Goal: Information Seeking & Learning: Learn about a topic

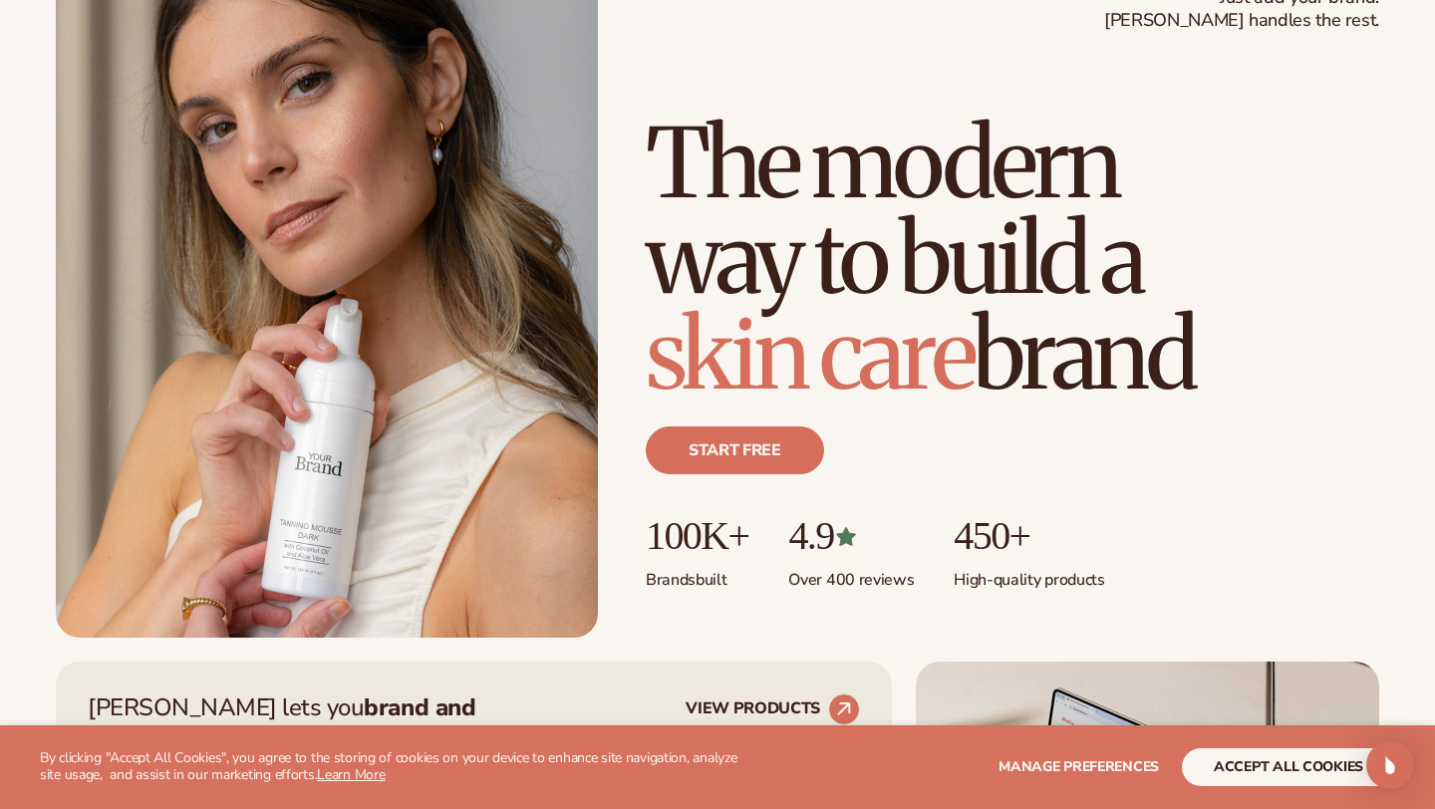
scroll to position [195, 0]
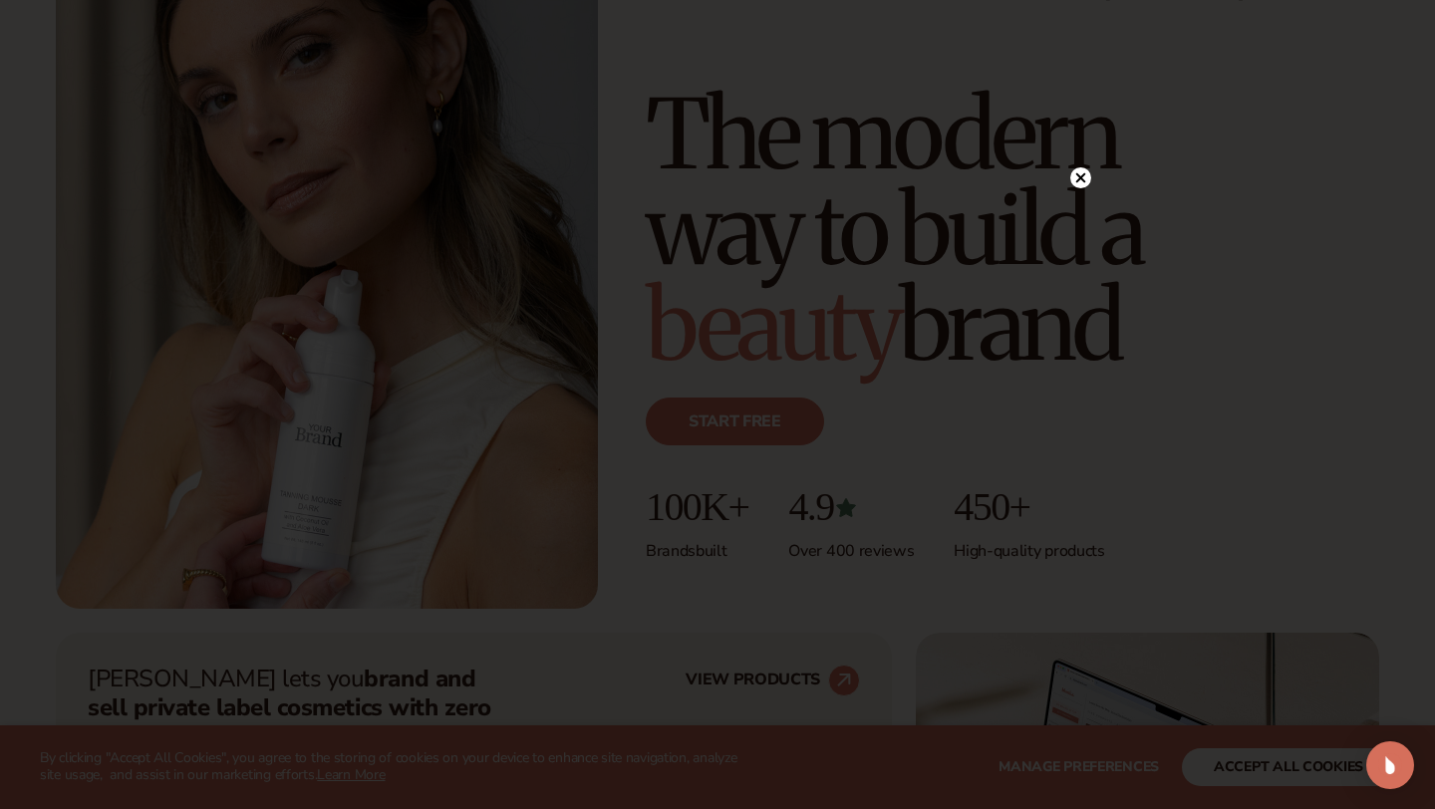
click at [1079, 177] on icon at bounding box center [1081, 177] width 10 height 10
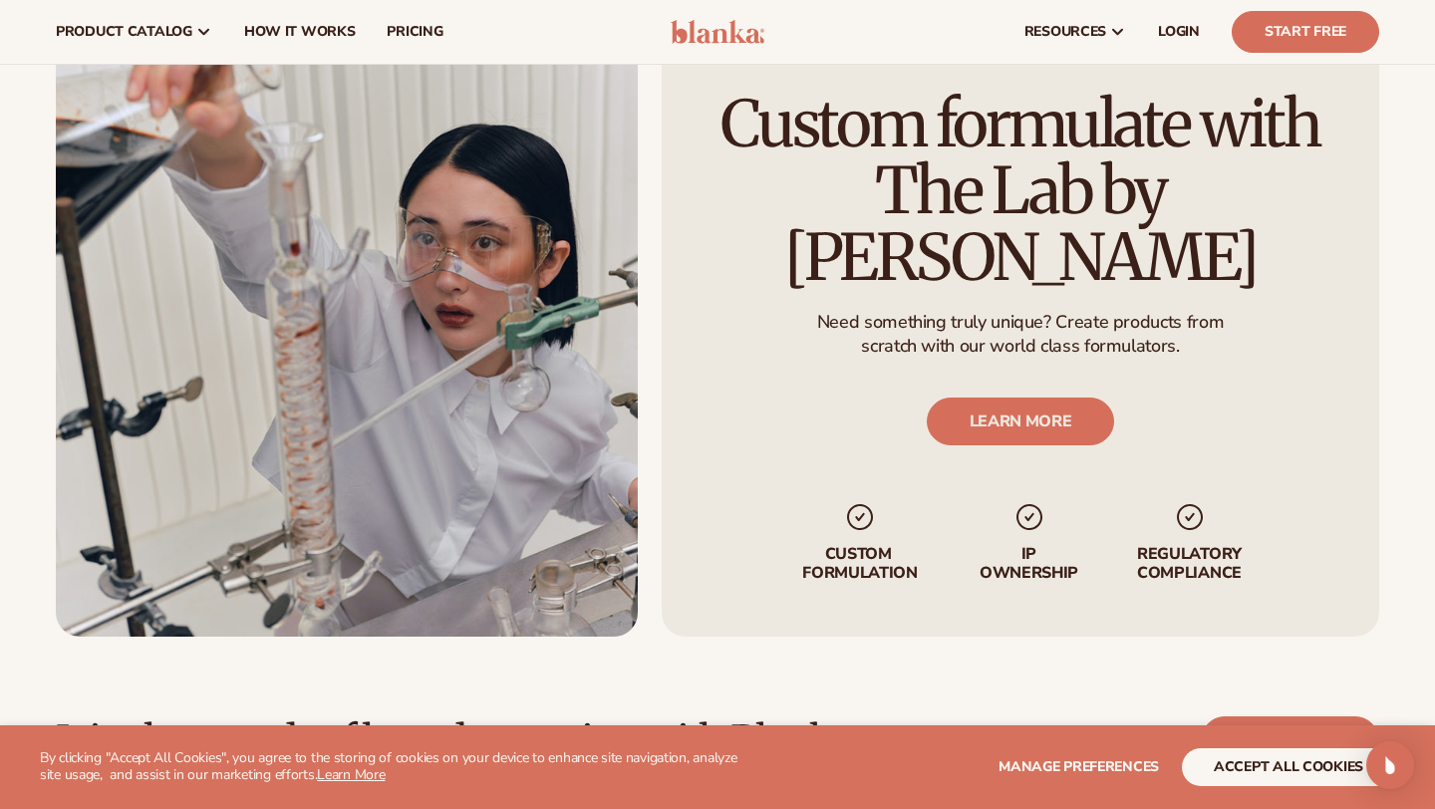
scroll to position [4672, 0]
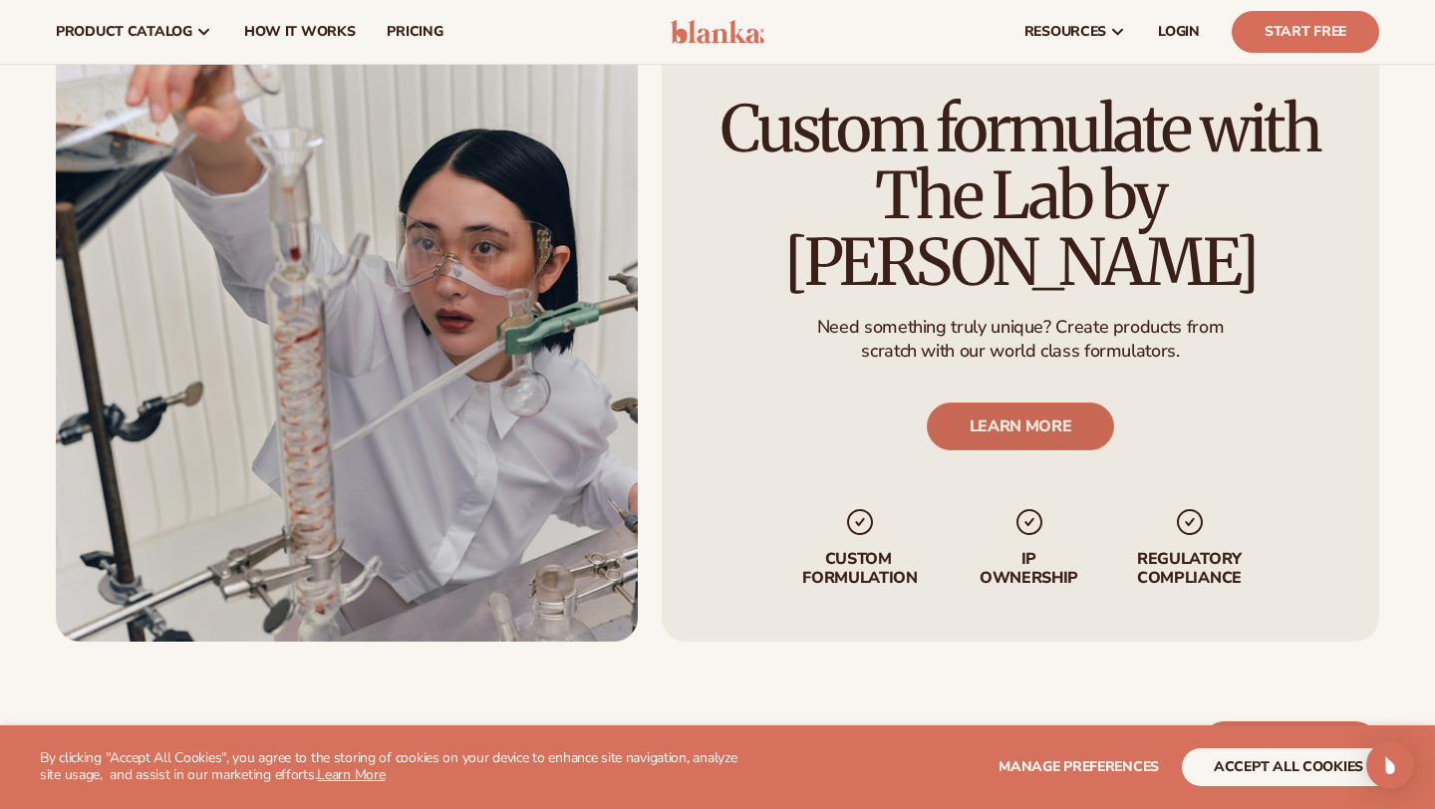
click at [1008, 403] on link "LEARN MORE" at bounding box center [1021, 427] width 188 height 48
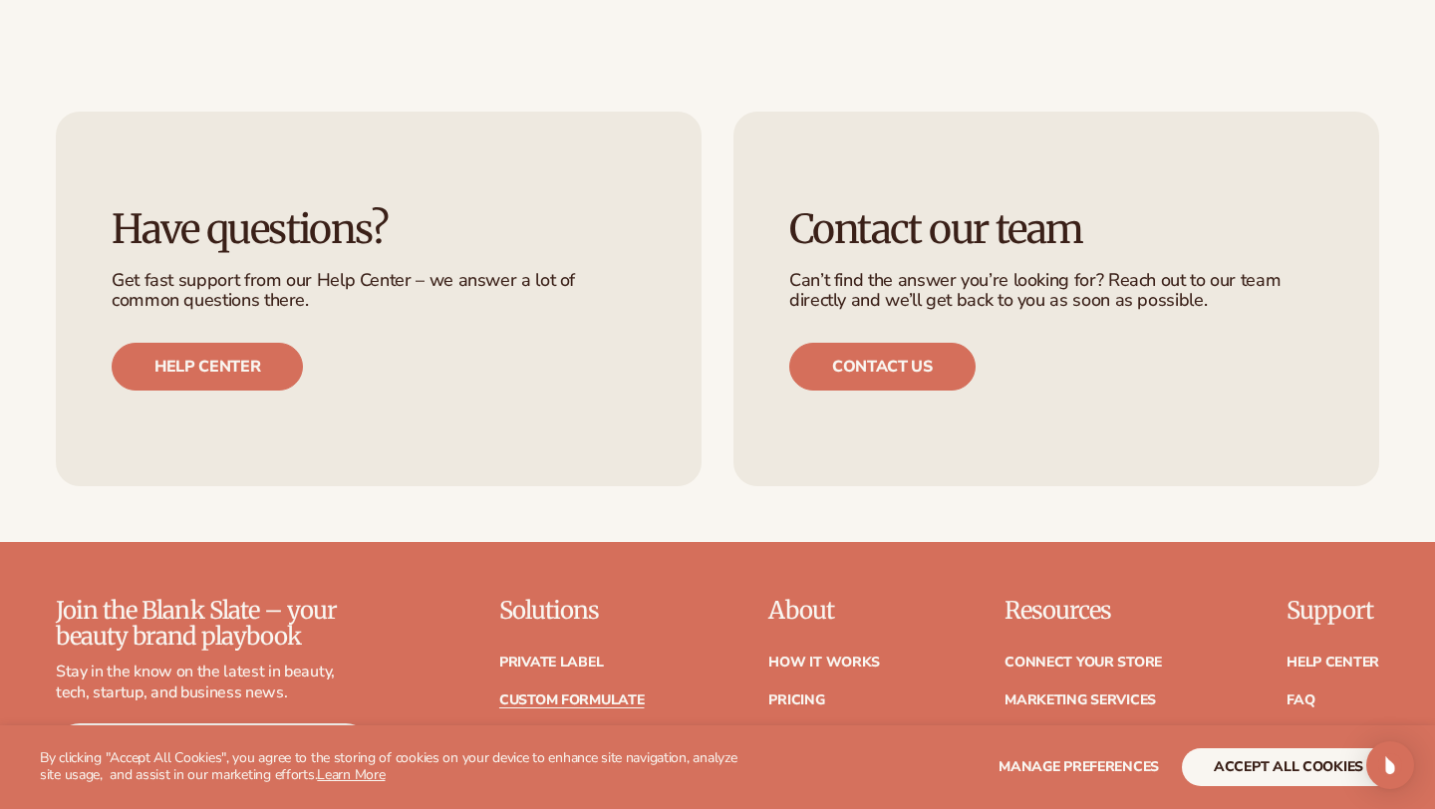
scroll to position [2471, 0]
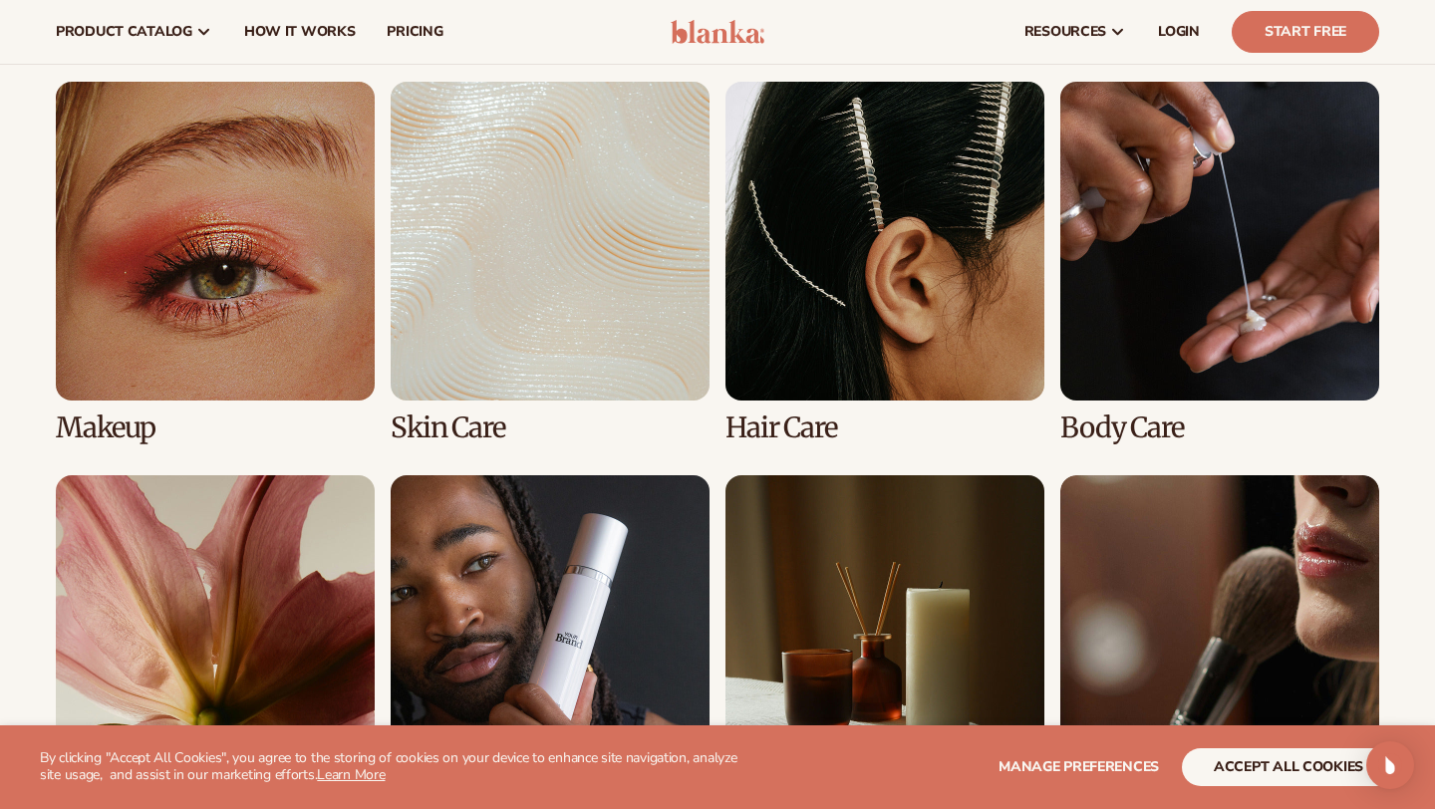
scroll to position [3782, 0]
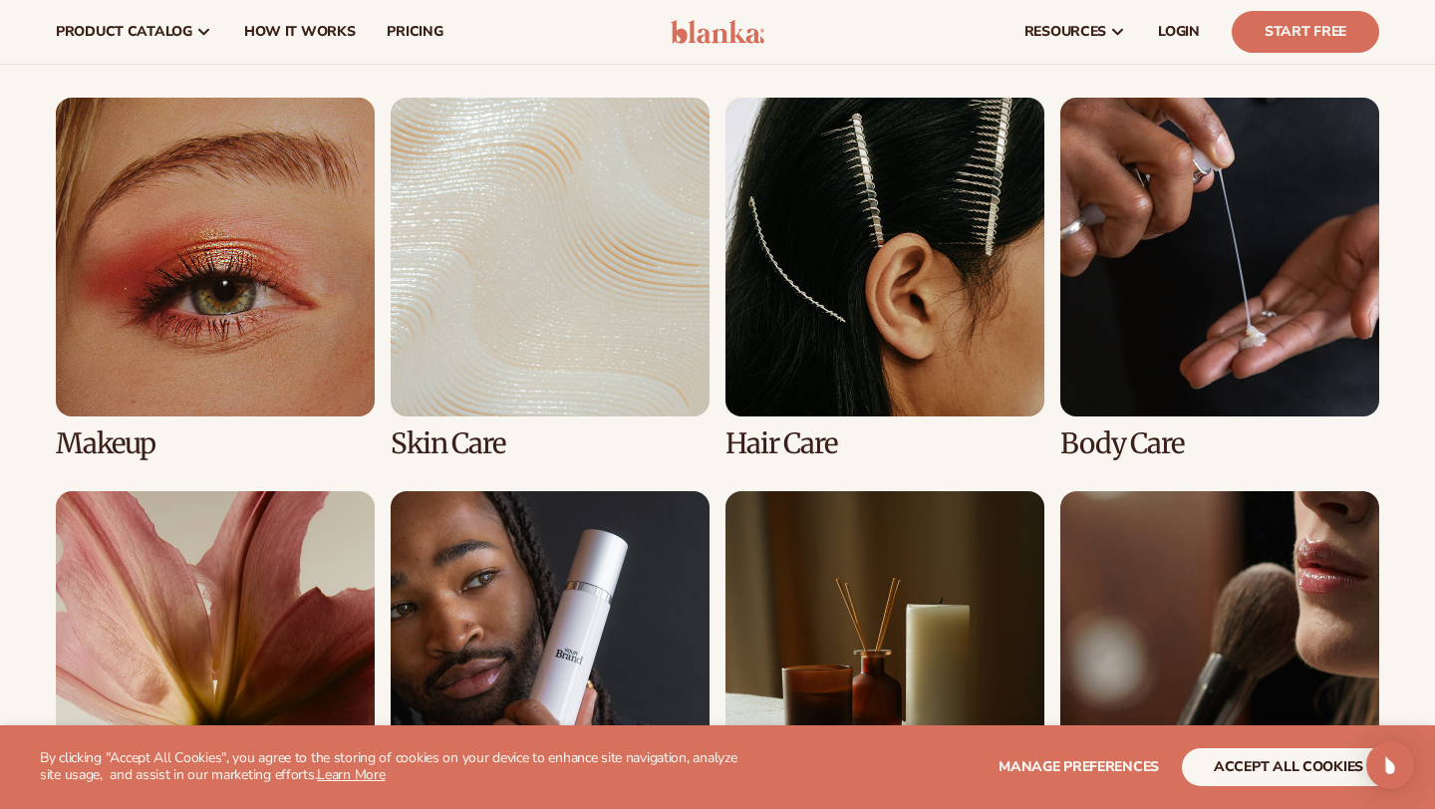
click at [232, 266] on link "1 / 8" at bounding box center [215, 279] width 319 height 362
click at [113, 445] on link "1 / 8" at bounding box center [215, 279] width 319 height 362
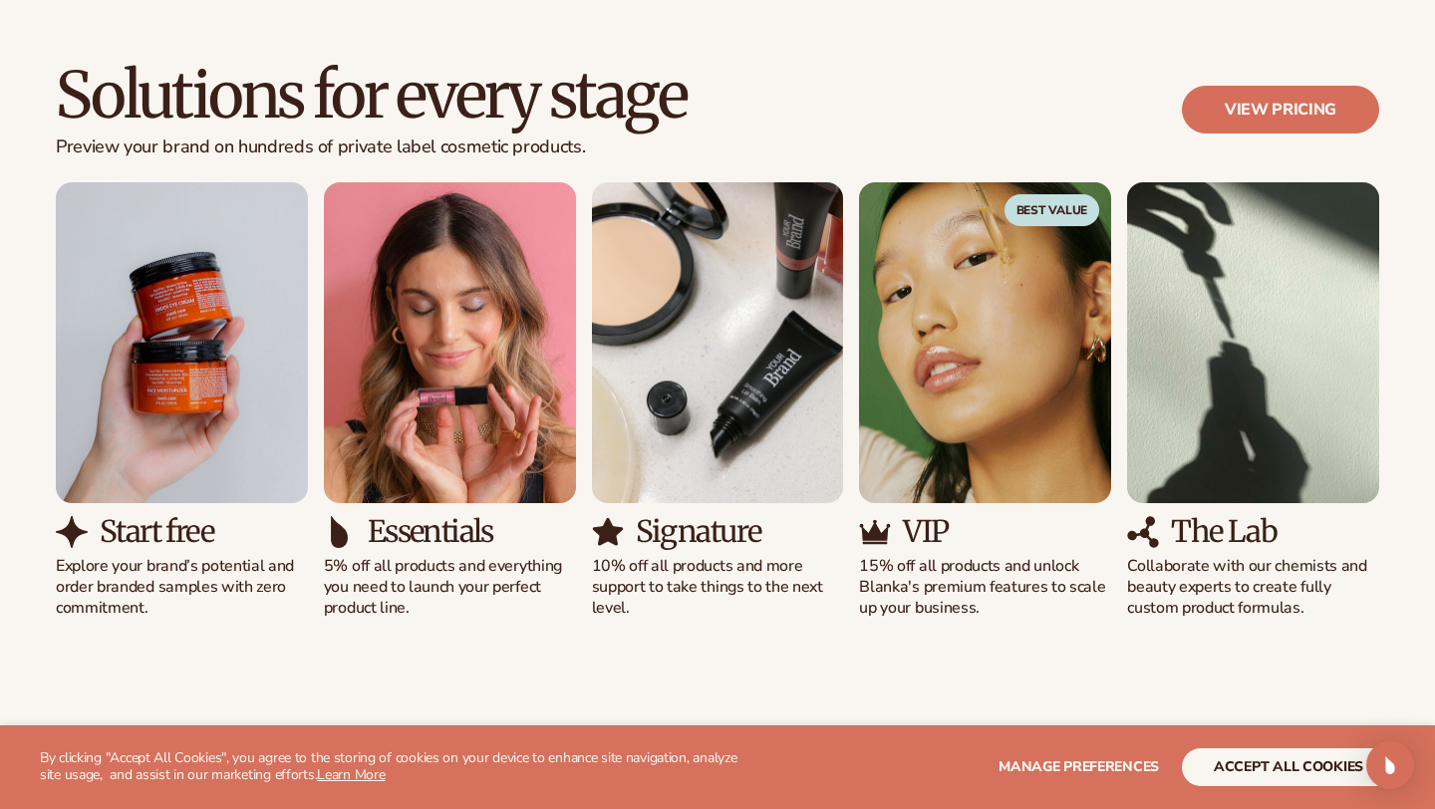
scroll to position [1796, 0]
